Goal: Information Seeking & Learning: Check status

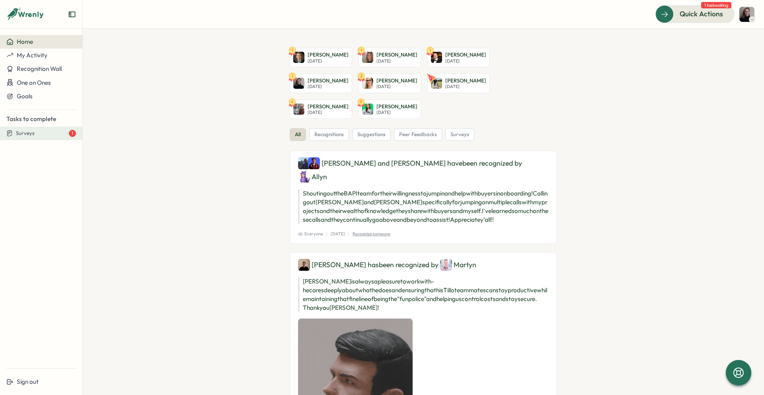
click at [24, 132] on span "Surveys" at bounding box center [25, 133] width 19 height 7
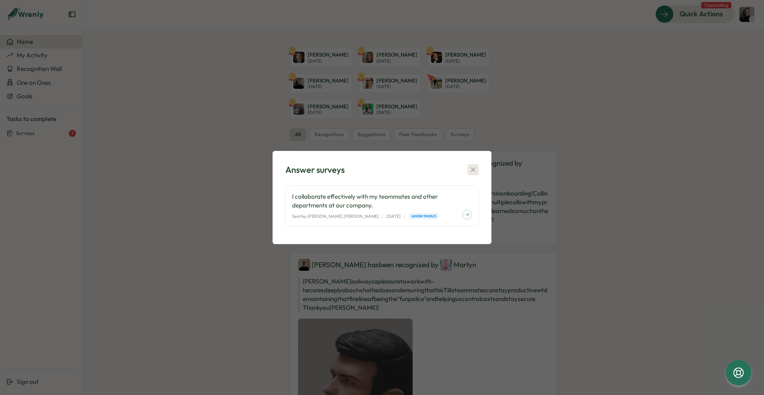
click at [478, 169] on button "button" at bounding box center [473, 169] width 11 height 11
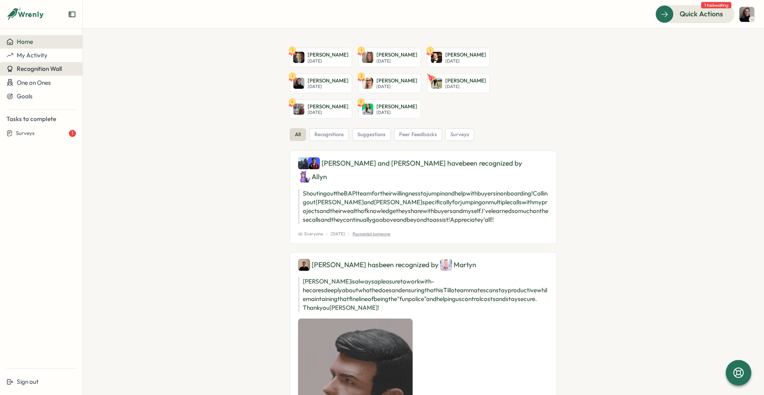
click at [35, 68] on span "Recognition Wall" at bounding box center [39, 69] width 45 height 8
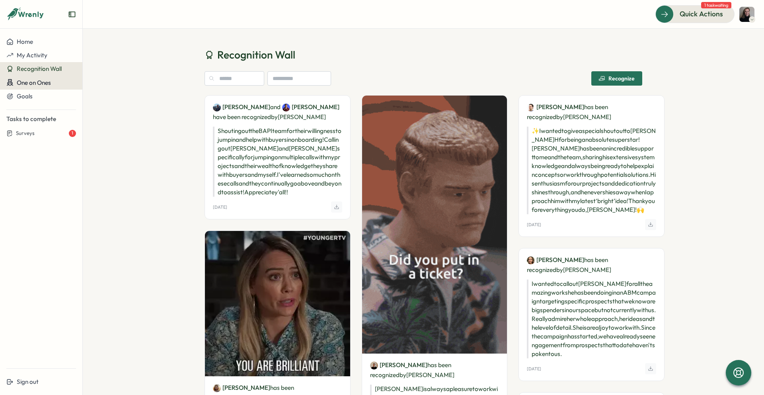
click at [31, 84] on span "One on Ones" at bounding box center [34, 83] width 34 height 8
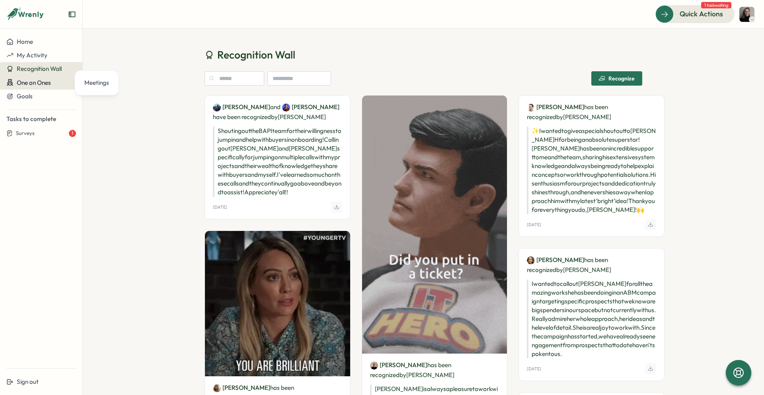
click at [33, 82] on span "One on Ones" at bounding box center [34, 83] width 34 height 8
click at [51, 81] on span "One on Ones" at bounding box center [34, 83] width 34 height 8
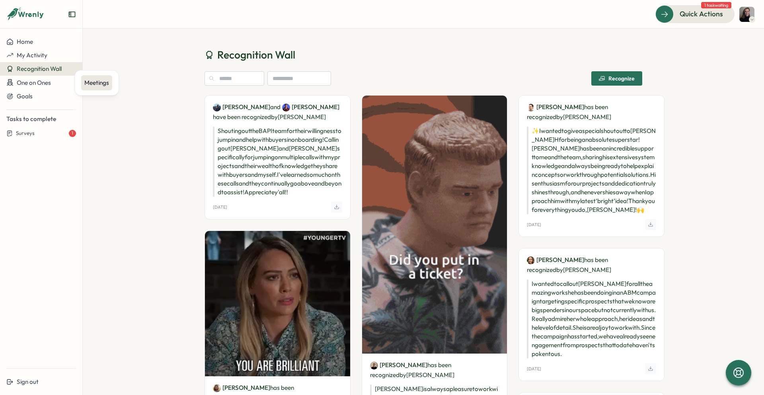
click at [104, 84] on div "Meetings" at bounding box center [96, 82] width 25 height 9
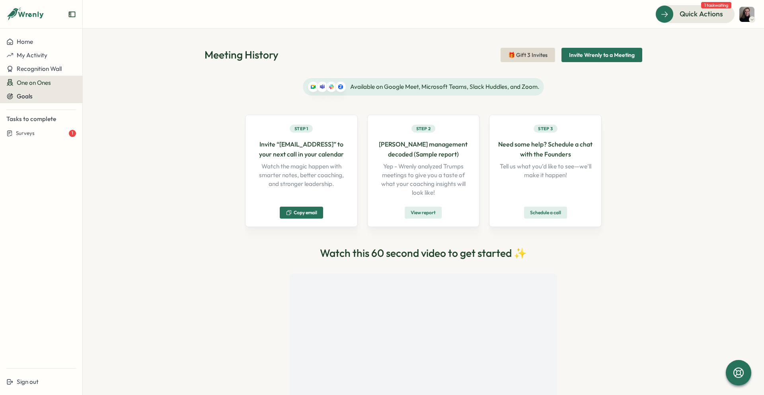
click at [39, 99] on div "Goals" at bounding box center [41, 96] width 70 height 7
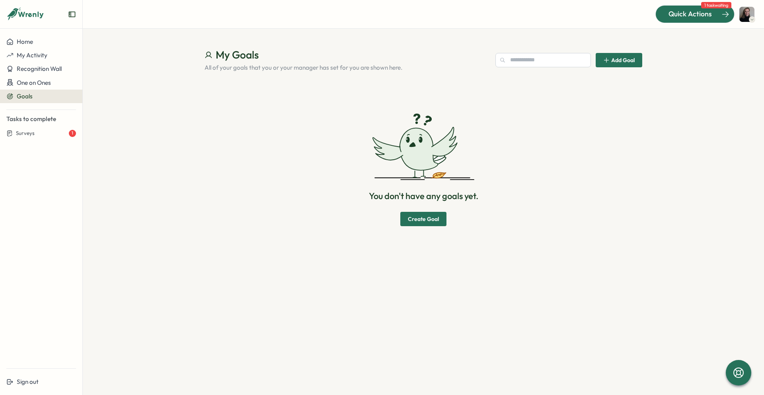
click at [697, 12] on span "Quick Actions" at bounding box center [690, 14] width 43 height 10
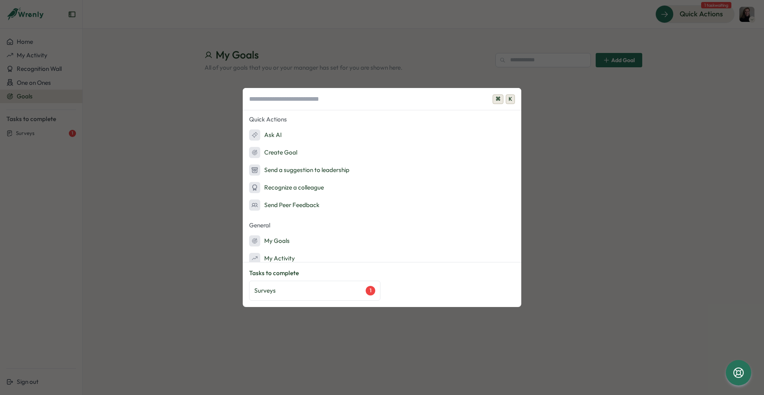
click at [742, 18] on div "⌘ K Quick Actions Ask AI Create Goal Send a suggestion to leadership Recognize …" at bounding box center [382, 197] width 764 height 395
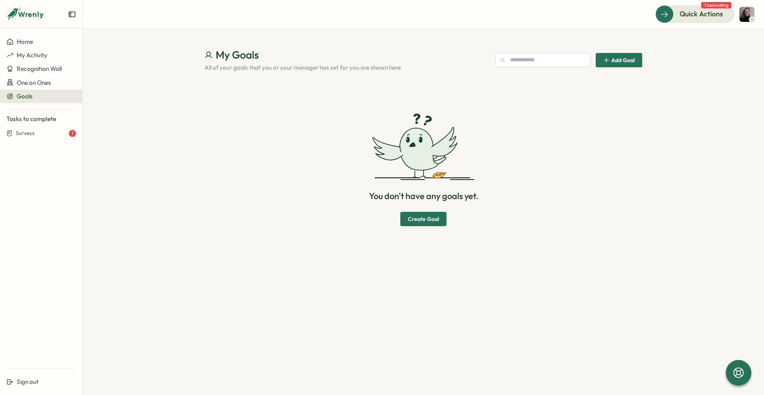
click at [746, 16] on img at bounding box center [747, 14] width 15 height 15
click at [680, 16] on span "Quick Actions" at bounding box center [690, 14] width 43 height 10
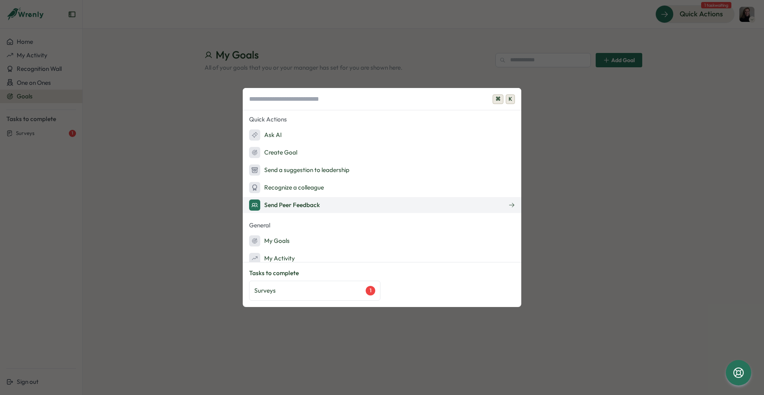
scroll to position [25, 0]
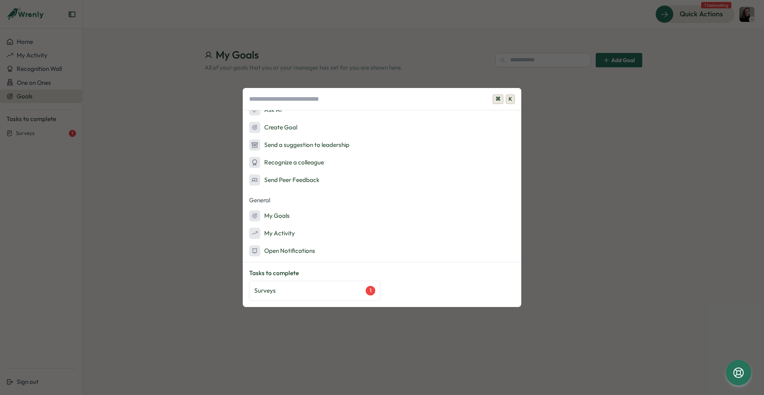
click at [161, 241] on div "⌘ K Quick Actions Ask AI Create Goal Send a suggestion to leadership Recognize …" at bounding box center [382, 197] width 764 height 395
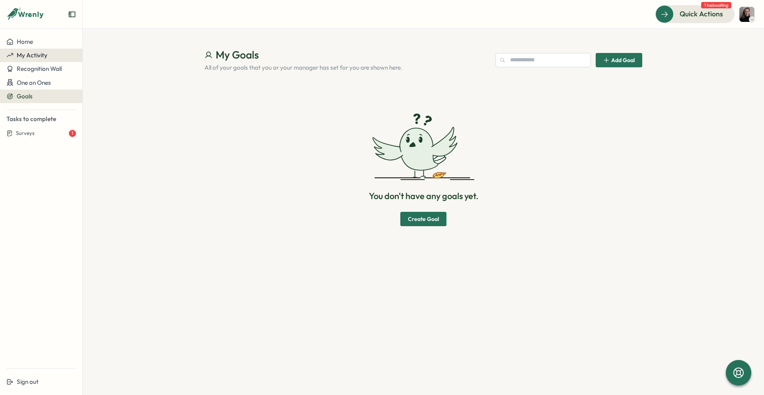
click at [33, 52] on span "My Activity" at bounding box center [32, 55] width 31 height 8
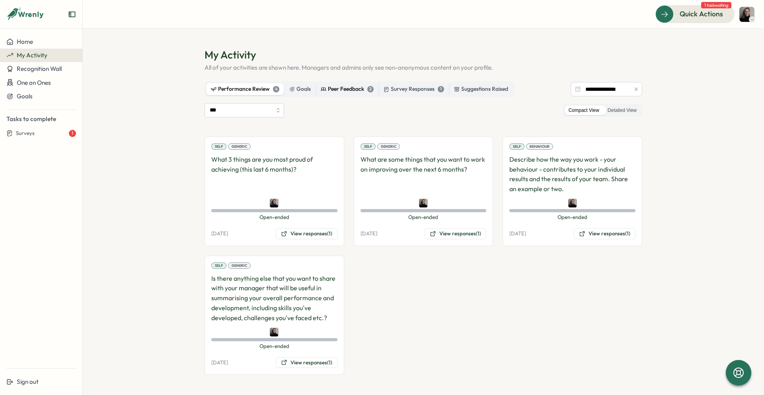
click at [342, 87] on div "Peer Feedback 2" at bounding box center [347, 89] width 53 height 9
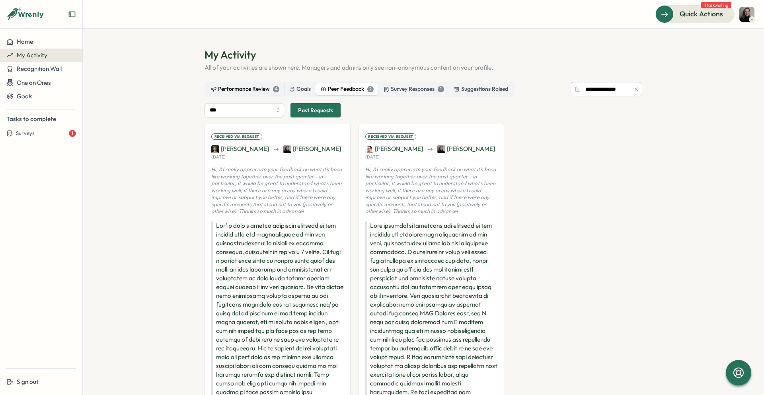
click at [245, 89] on div "Performance Review 4" at bounding box center [245, 89] width 68 height 9
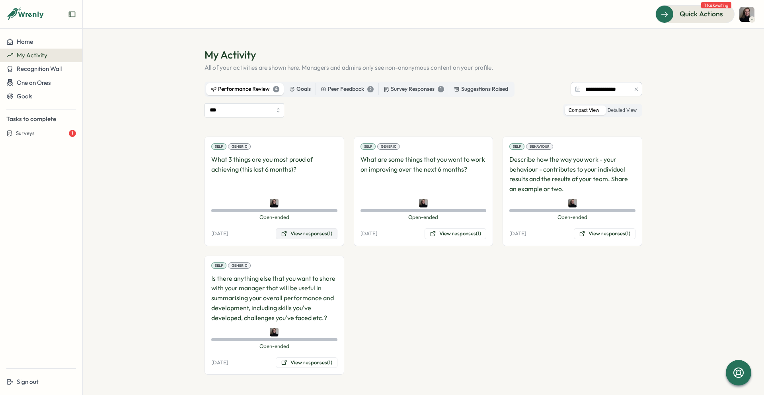
click at [313, 233] on button "View responses (1)" at bounding box center [307, 233] width 62 height 11
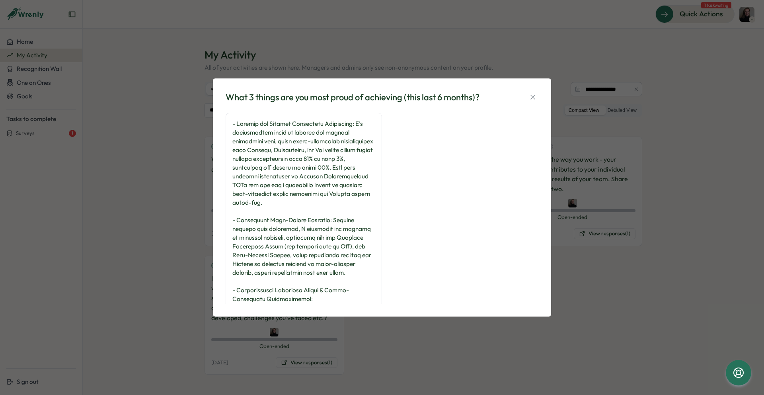
click at [301, 152] on div at bounding box center [303, 241] width 143 height 245
drag, startPoint x: 326, startPoint y: 155, endPoint x: 327, endPoint y: 165, distance: 10.4
click at [327, 165] on div at bounding box center [303, 241] width 143 height 245
copy div "helped reduce manual invoice intervention from 33% to just 8%, surpassing our t…"
